Goal: Navigation & Orientation: Find specific page/section

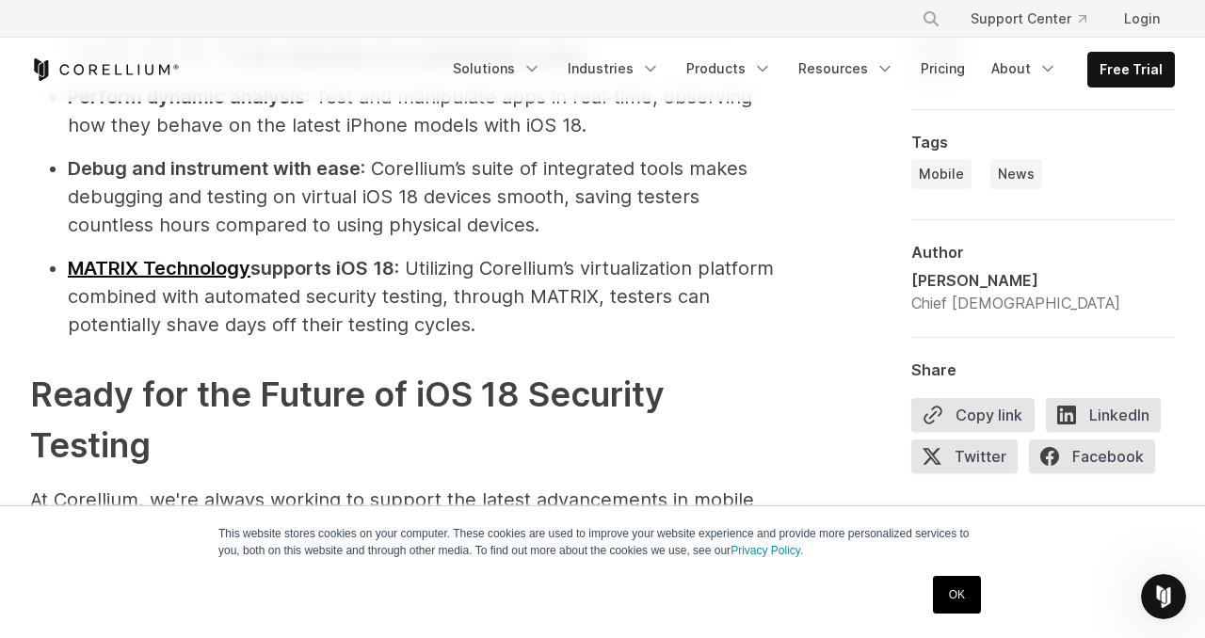
scroll to position [2050, 0]
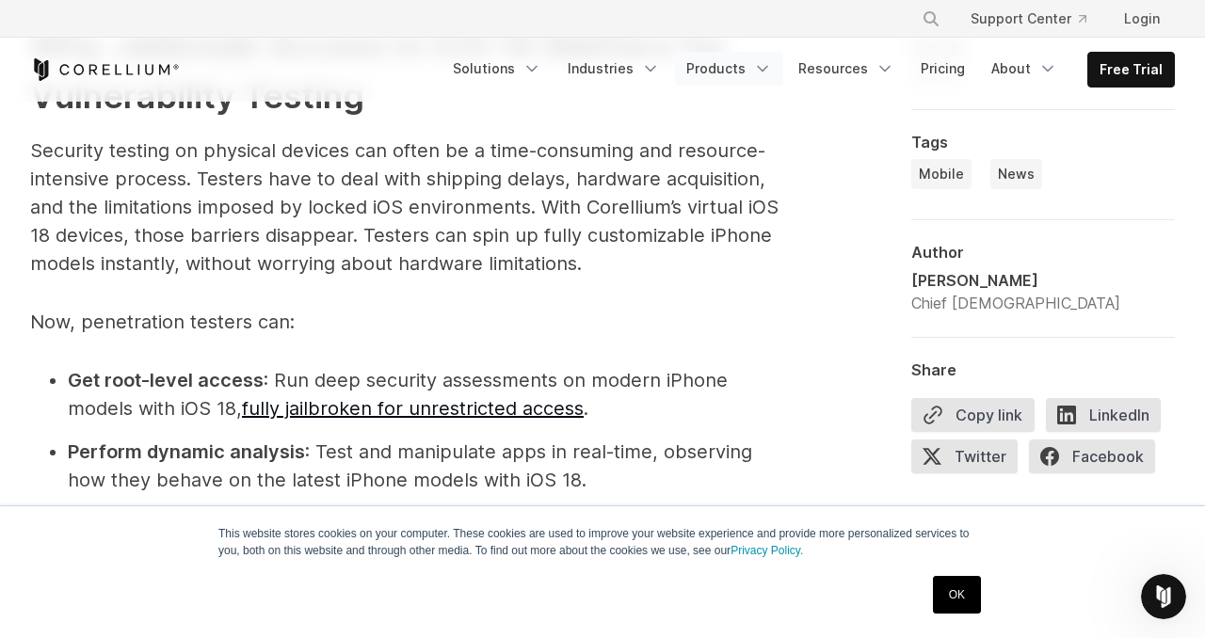
click at [769, 62] on icon "Navigation Menu" at bounding box center [762, 68] width 19 height 19
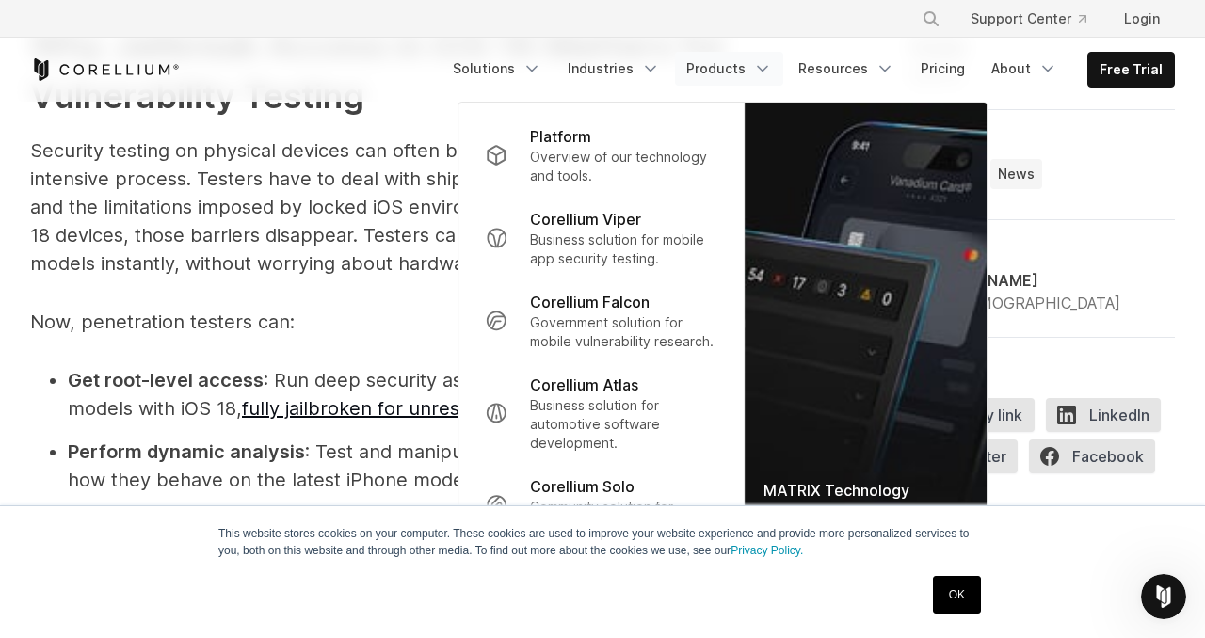
click at [768, 62] on icon "Navigation Menu" at bounding box center [762, 68] width 19 height 19
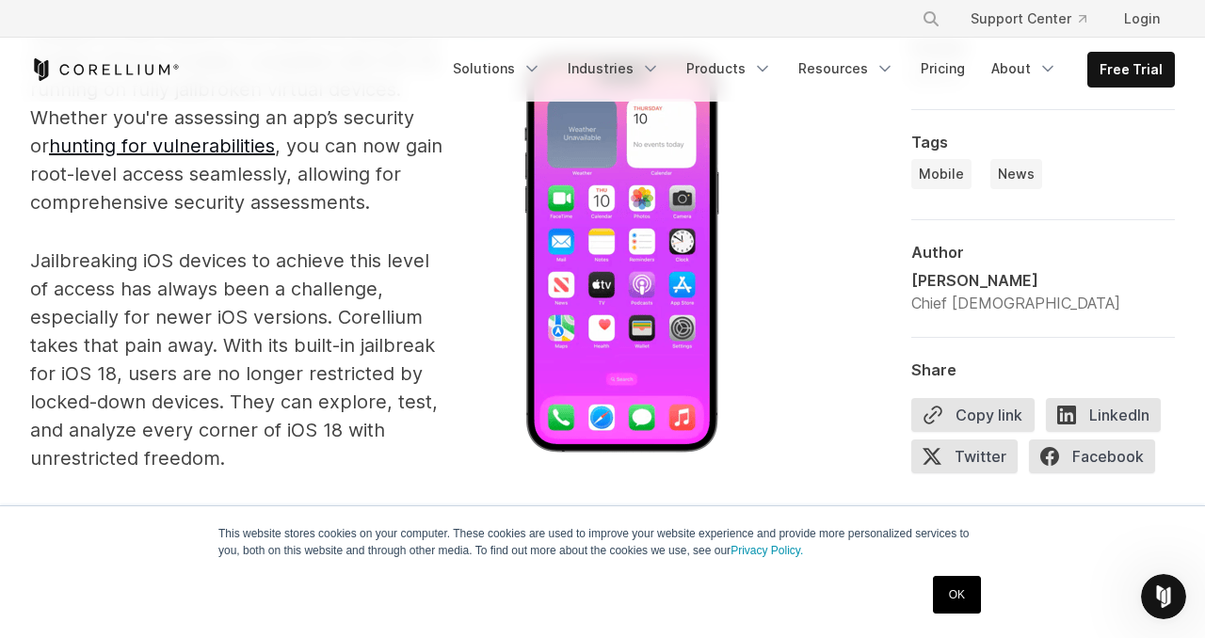
scroll to position [1571, 0]
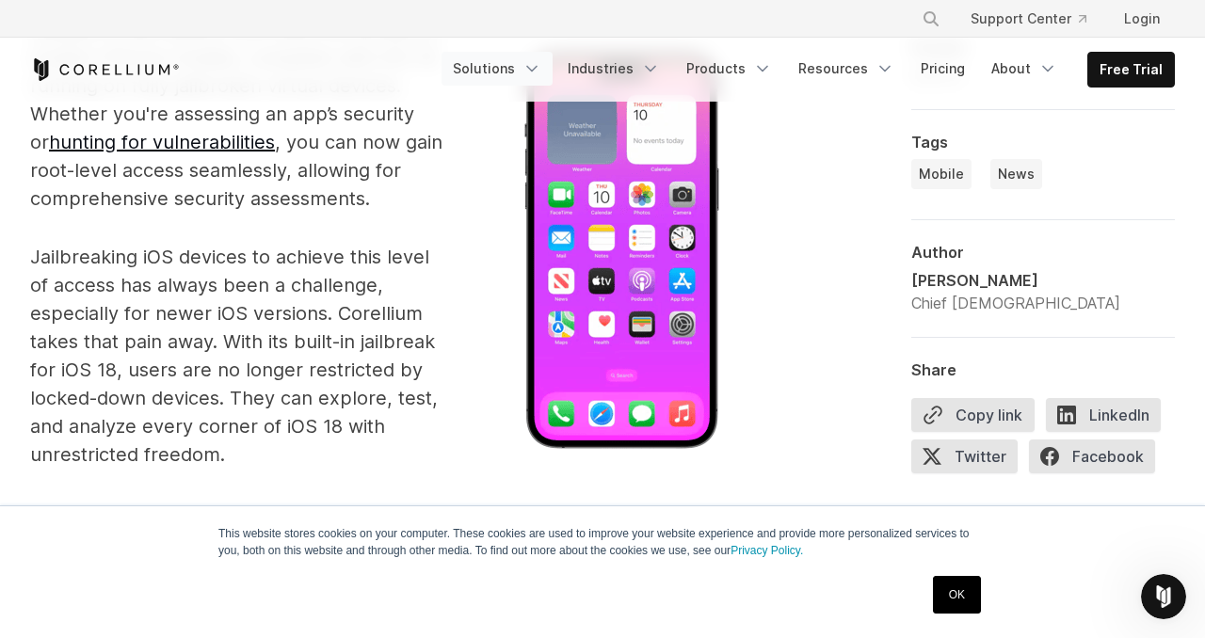
click at [540, 67] on icon "Navigation Menu" at bounding box center [531, 68] width 19 height 19
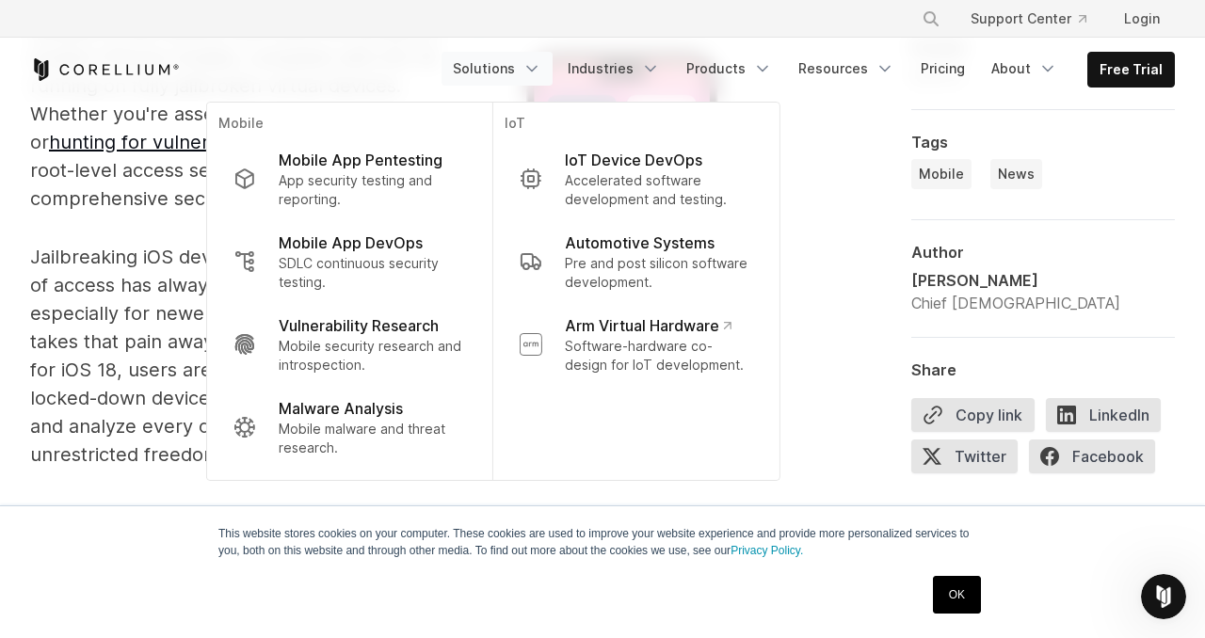
click at [541, 67] on icon "Navigation Menu" at bounding box center [531, 68] width 19 height 19
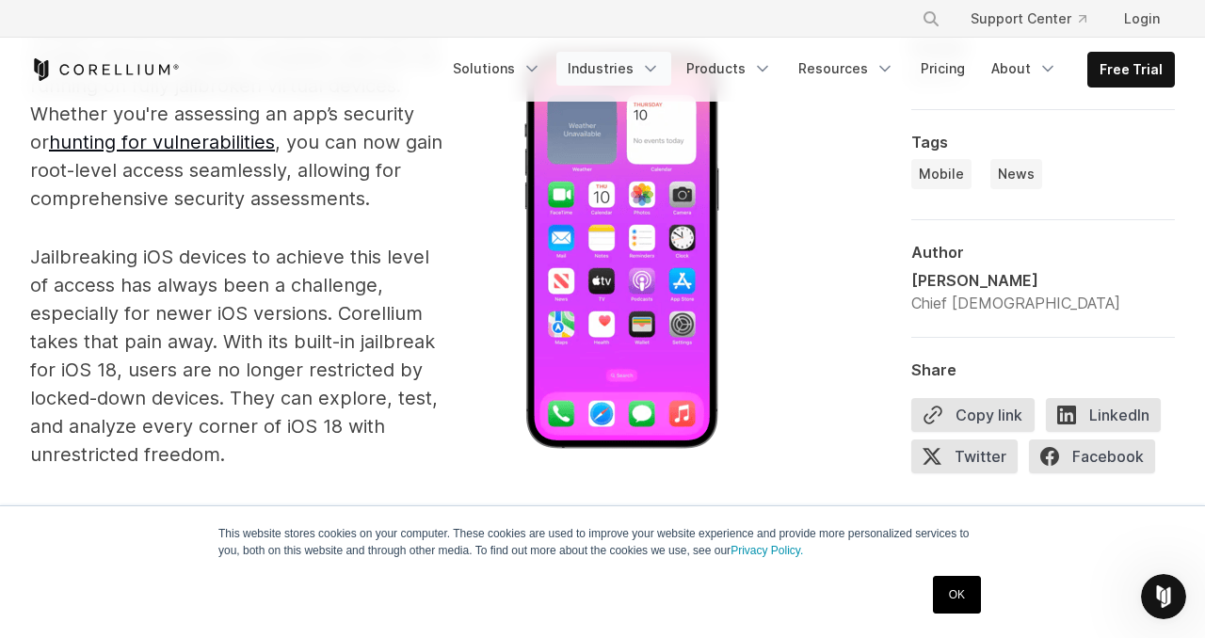
click at [660, 67] on icon "Navigation Menu" at bounding box center [650, 68] width 19 height 19
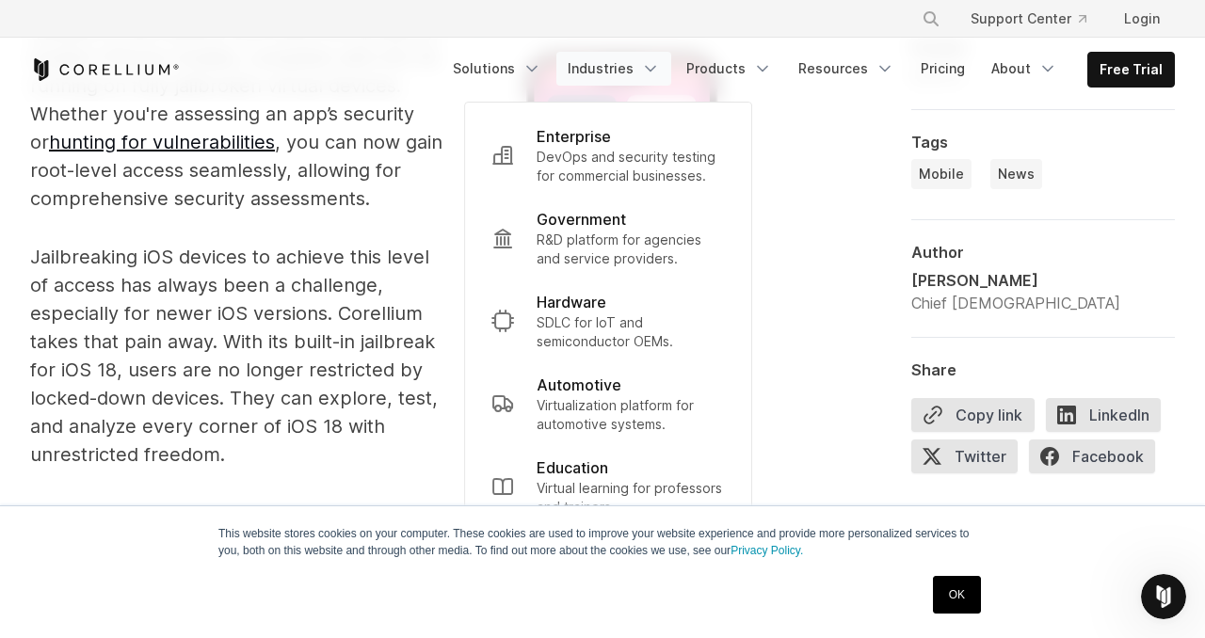
click at [655, 69] on polyline "Navigation Menu" at bounding box center [650, 69] width 9 height 5
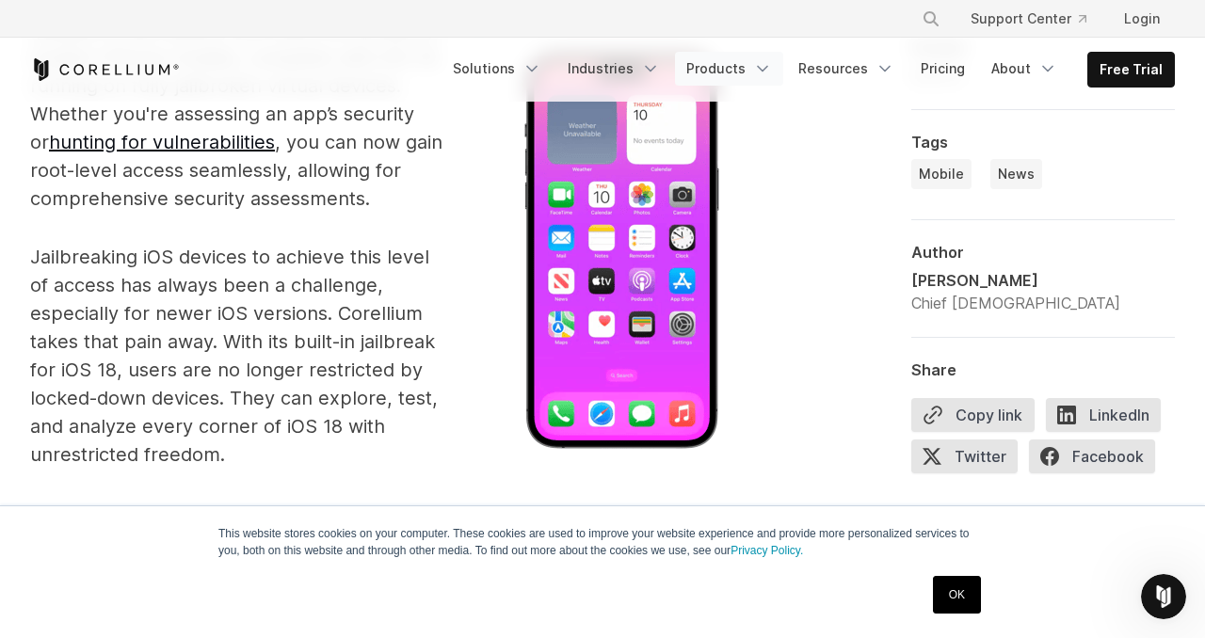
click at [746, 71] on link "Products" at bounding box center [729, 69] width 108 height 34
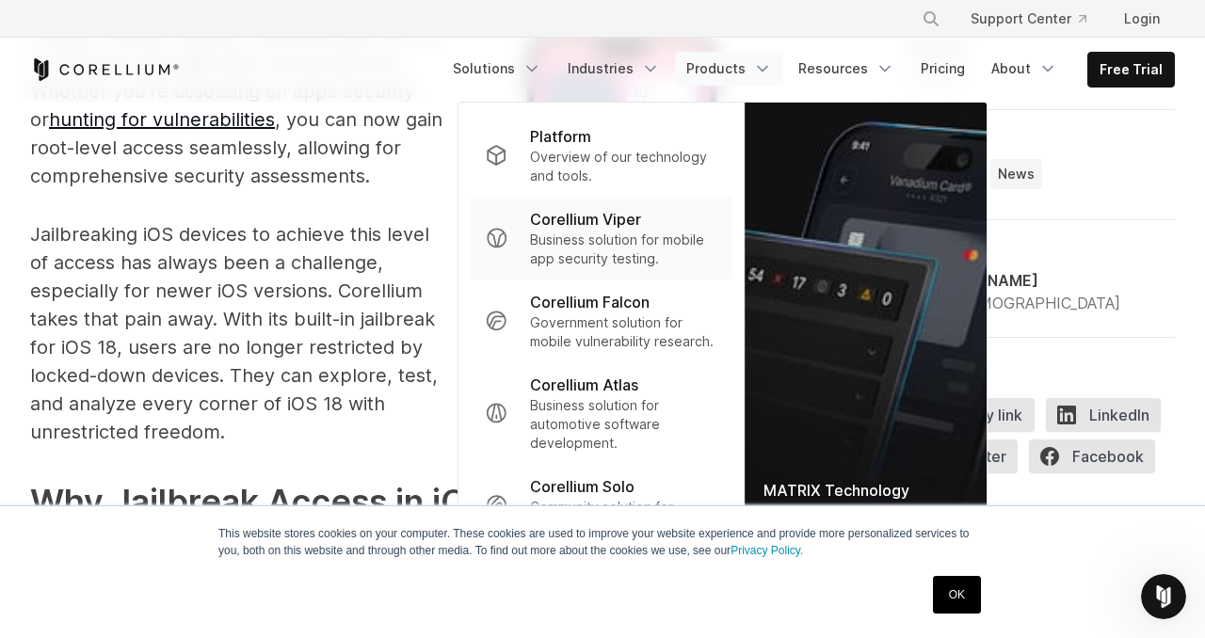
scroll to position [1595, 0]
click at [695, 146] on div "Platform" at bounding box center [623, 136] width 187 height 23
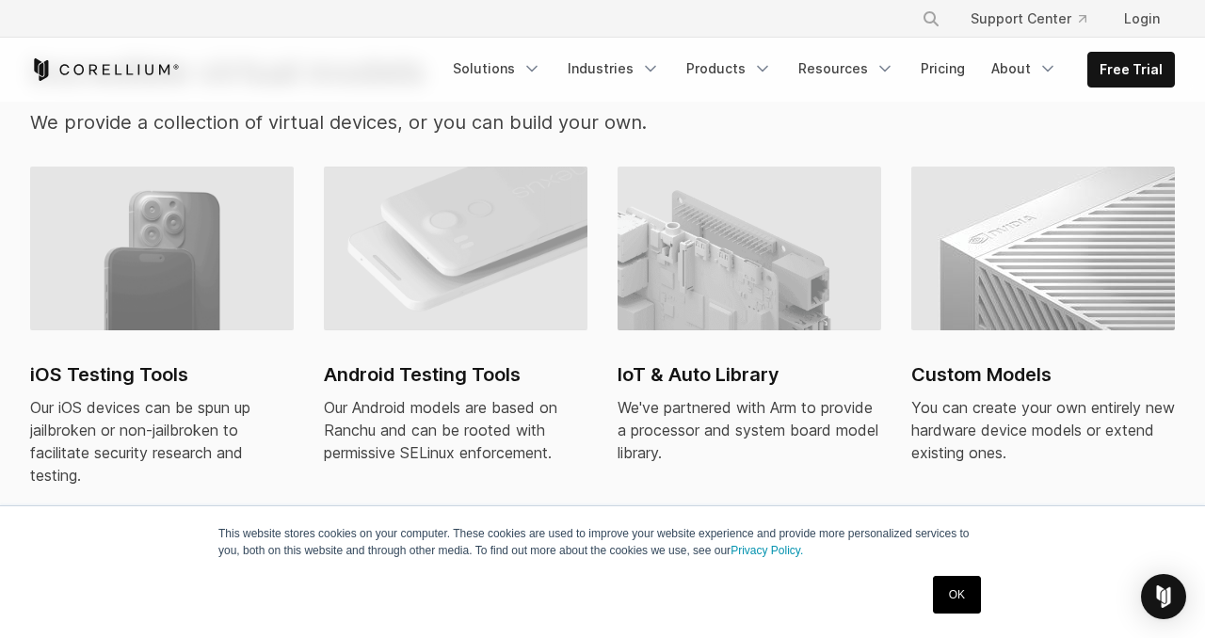
scroll to position [1330, 0]
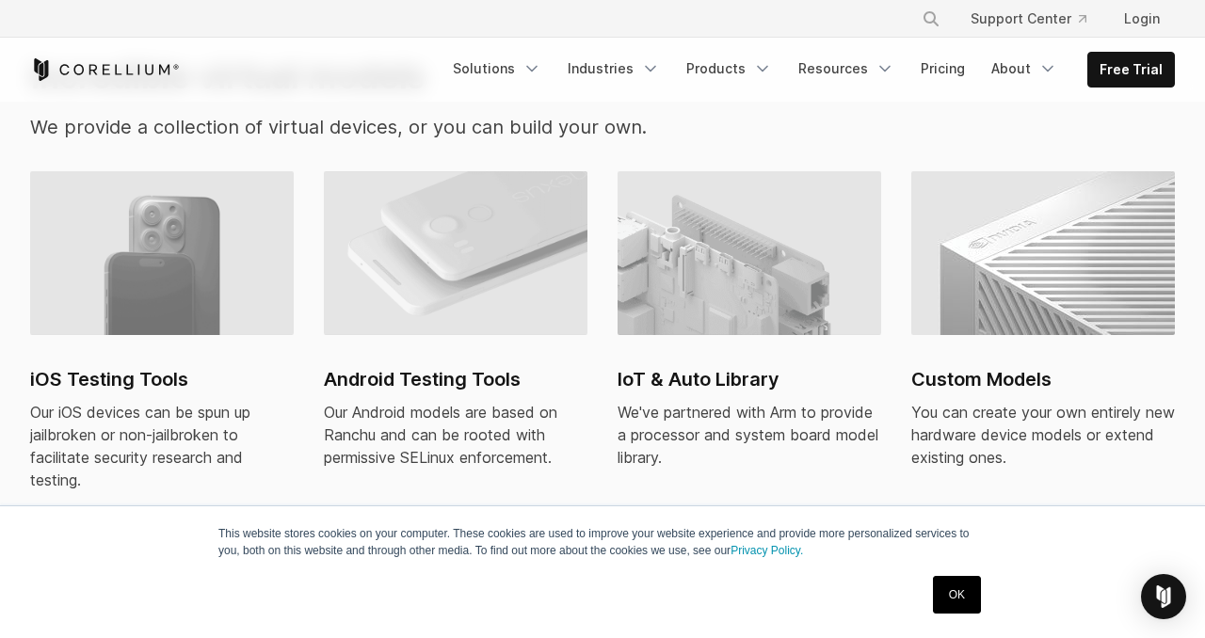
click at [270, 269] on img at bounding box center [162, 253] width 264 height 164
